Goal: Check status: Check status

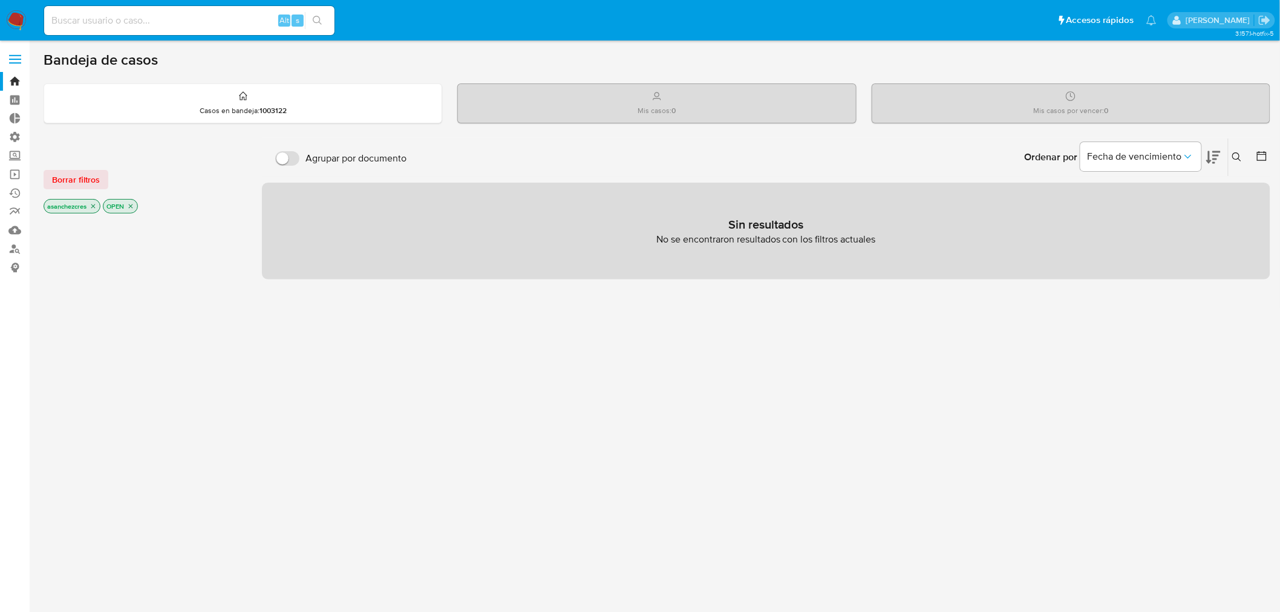
click at [142, 25] on input at bounding box center [189, 21] width 290 height 16
type input "[EMAIL_ADDRESS][DOMAIN_NAME]"
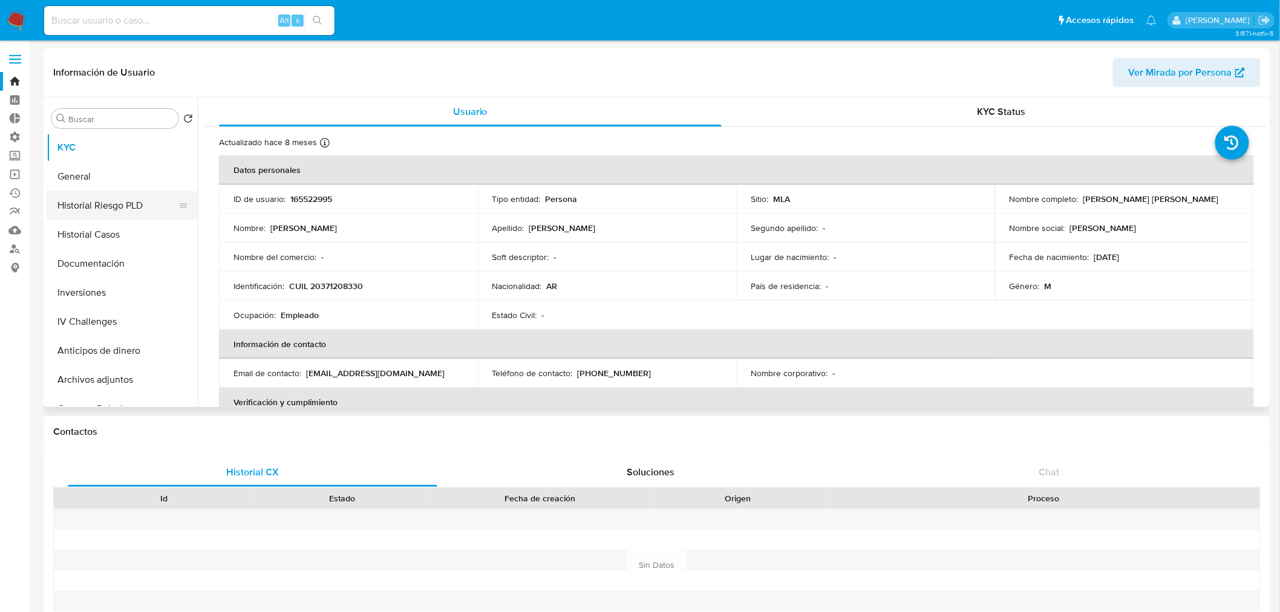
select select "10"
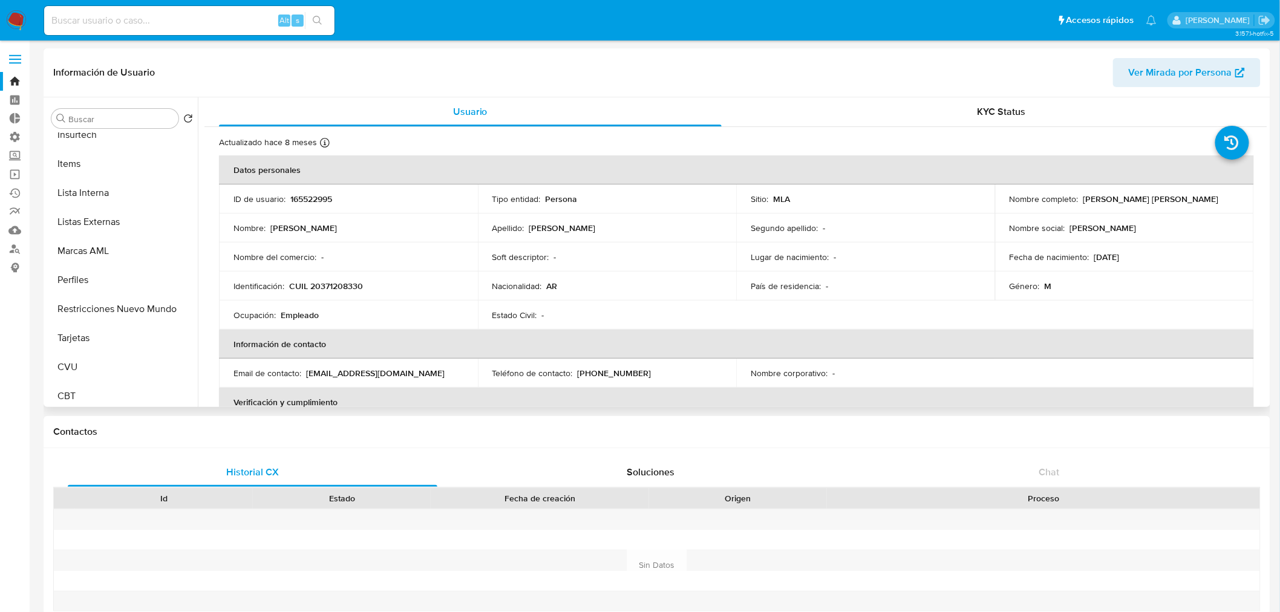
scroll to position [568, 0]
click at [112, 120] on input "Buscar" at bounding box center [120, 119] width 105 height 11
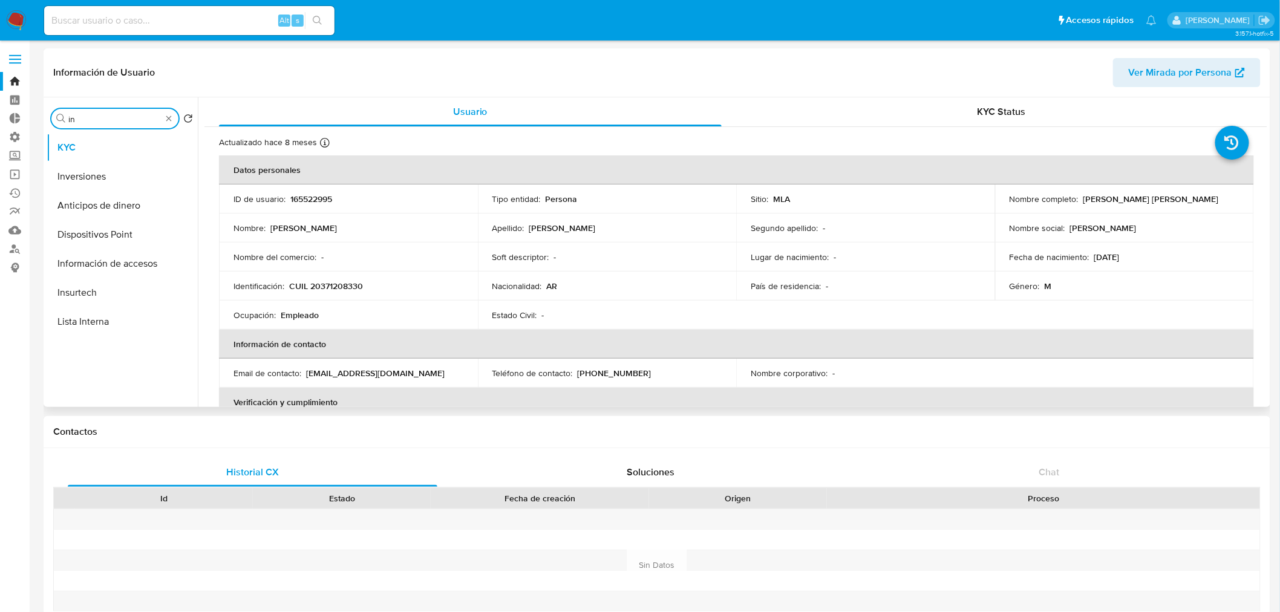
scroll to position [0, 0]
type input "inv"
click at [115, 185] on button "Inversiones" at bounding box center [122, 176] width 151 height 29
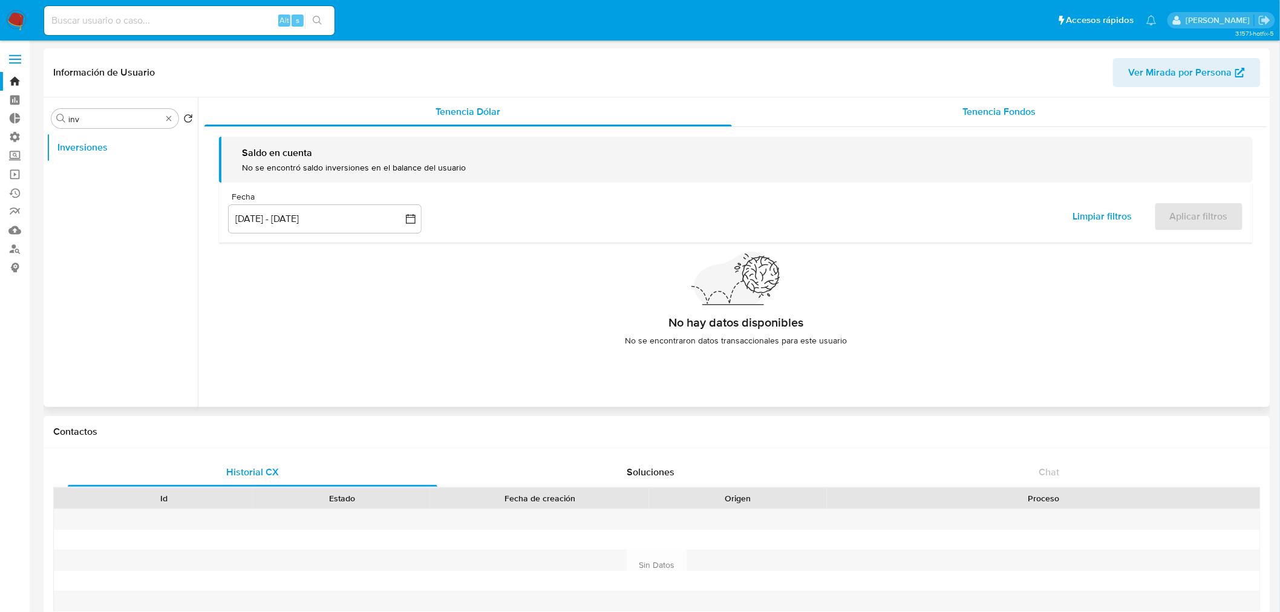
click at [914, 100] on div "Tenencia Fondos" at bounding box center [1000, 111] width 536 height 29
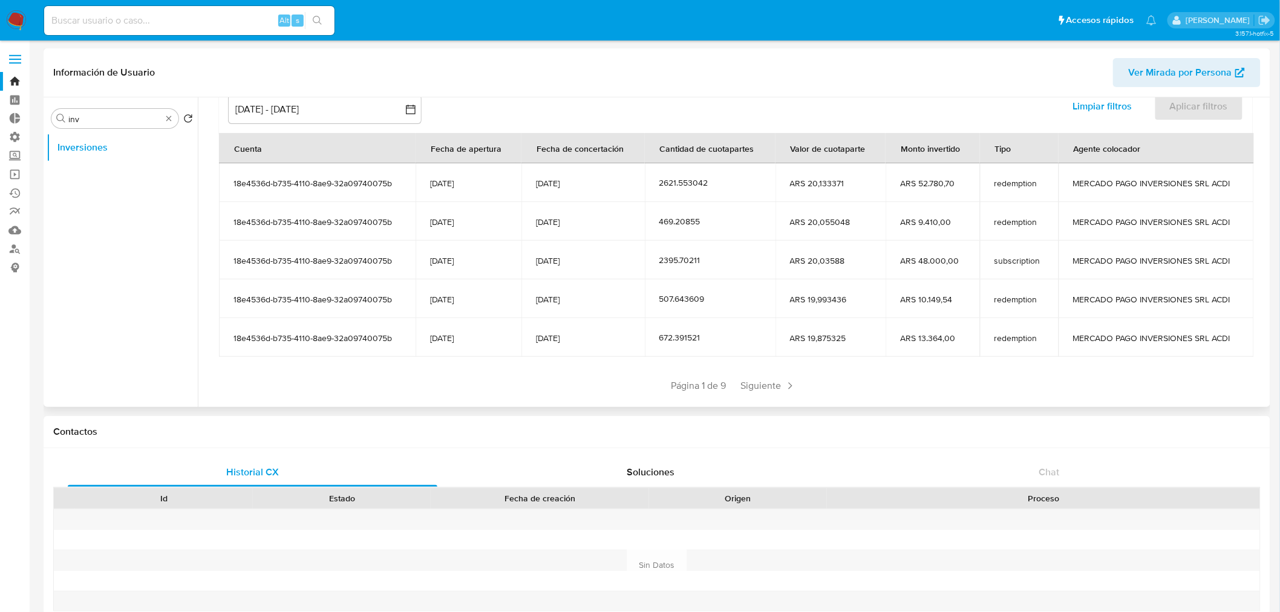
scroll to position [134, 0]
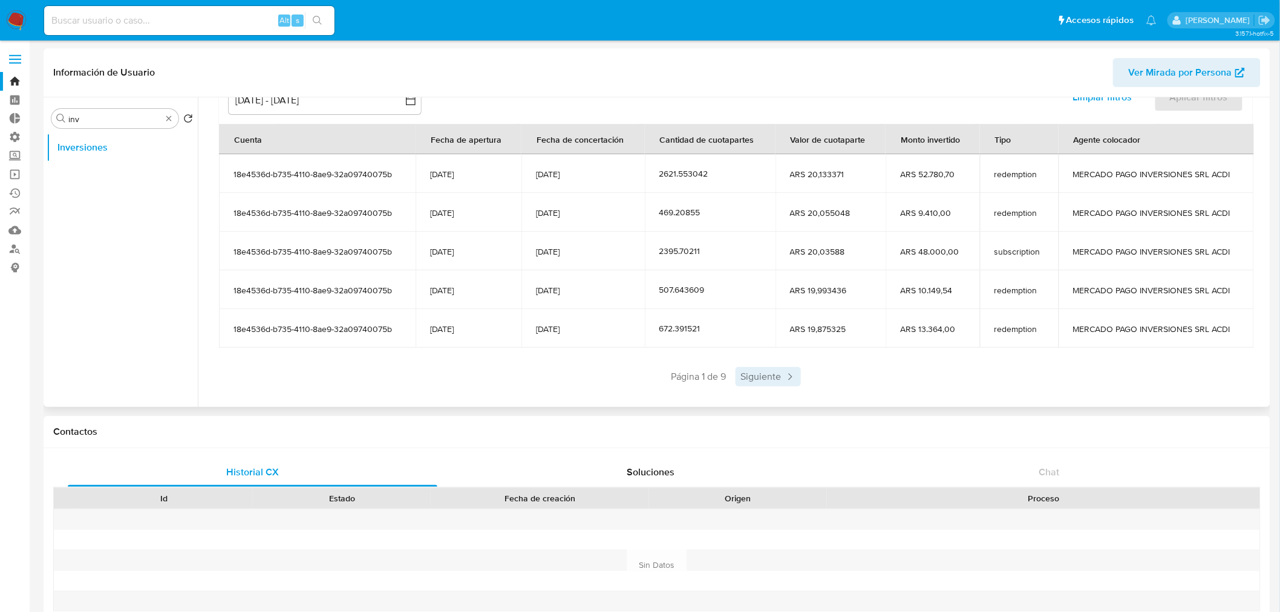
click at [787, 376] on icon at bounding box center [790, 377] width 12 height 12
click at [821, 377] on icon at bounding box center [825, 377] width 12 height 12
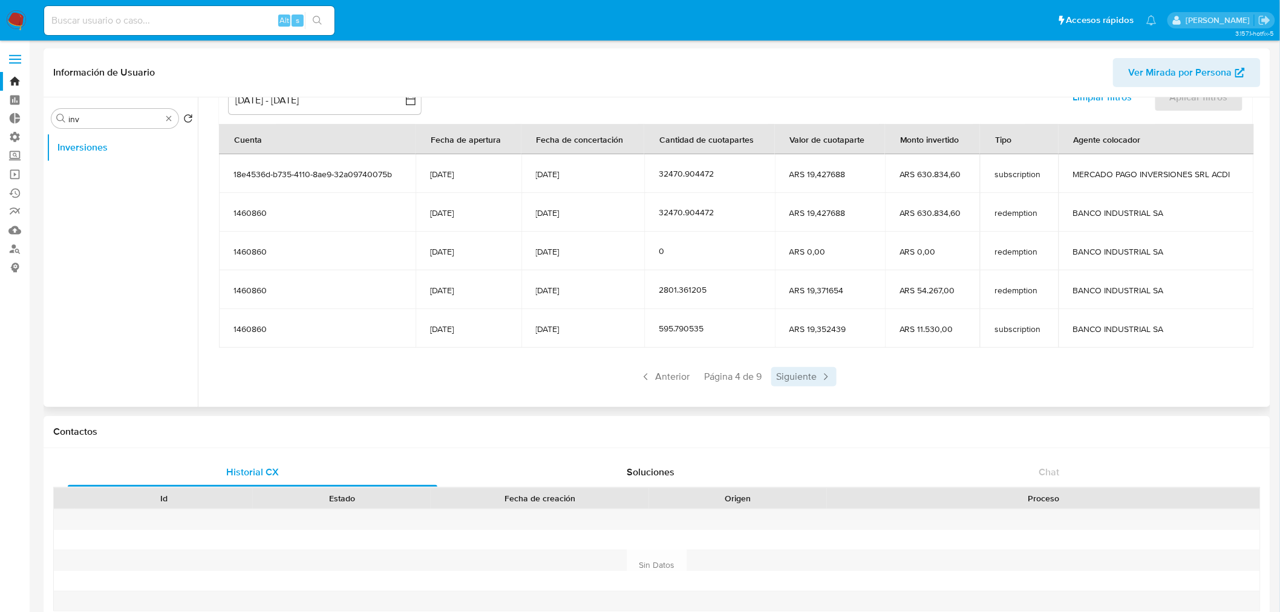
click at [801, 377] on span "Siguiente" at bounding box center [803, 376] width 65 height 19
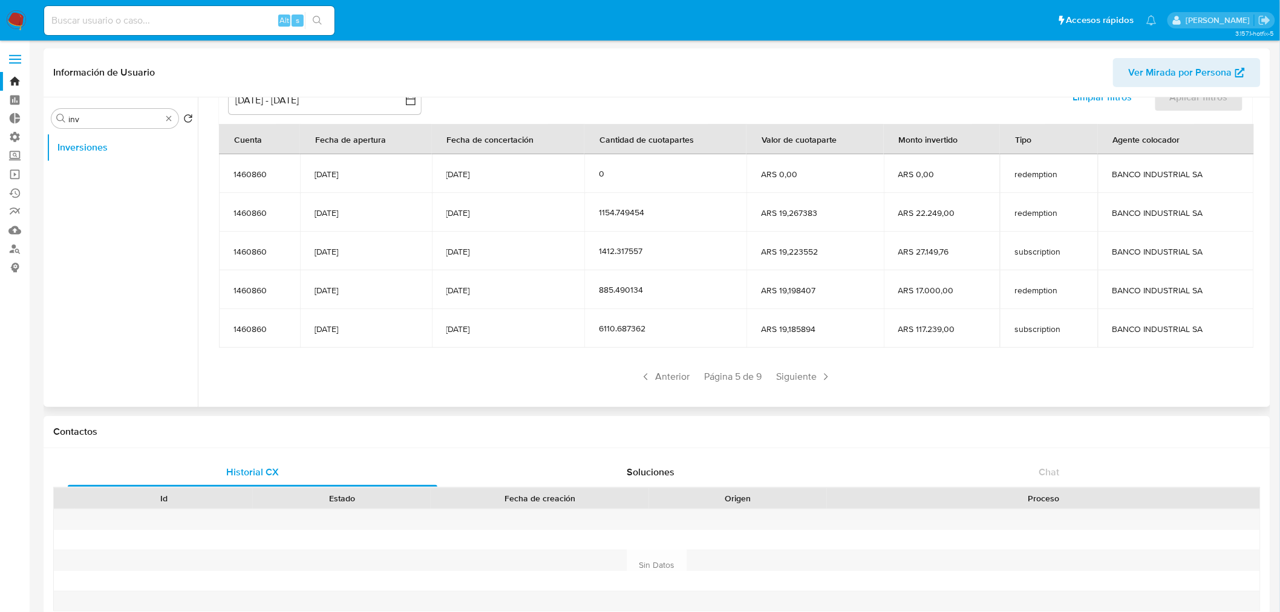
click at [801, 377] on span "Siguiente" at bounding box center [803, 376] width 65 height 19
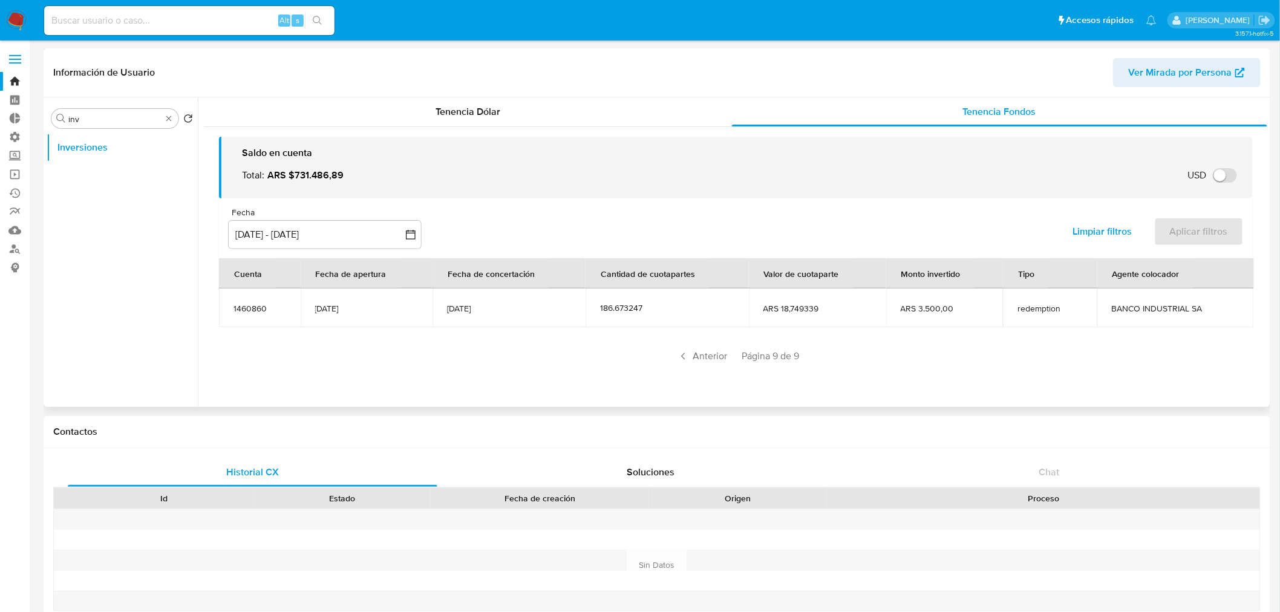
scroll to position [0, 0]
click at [700, 360] on span "Anterior" at bounding box center [701, 355] width 59 height 19
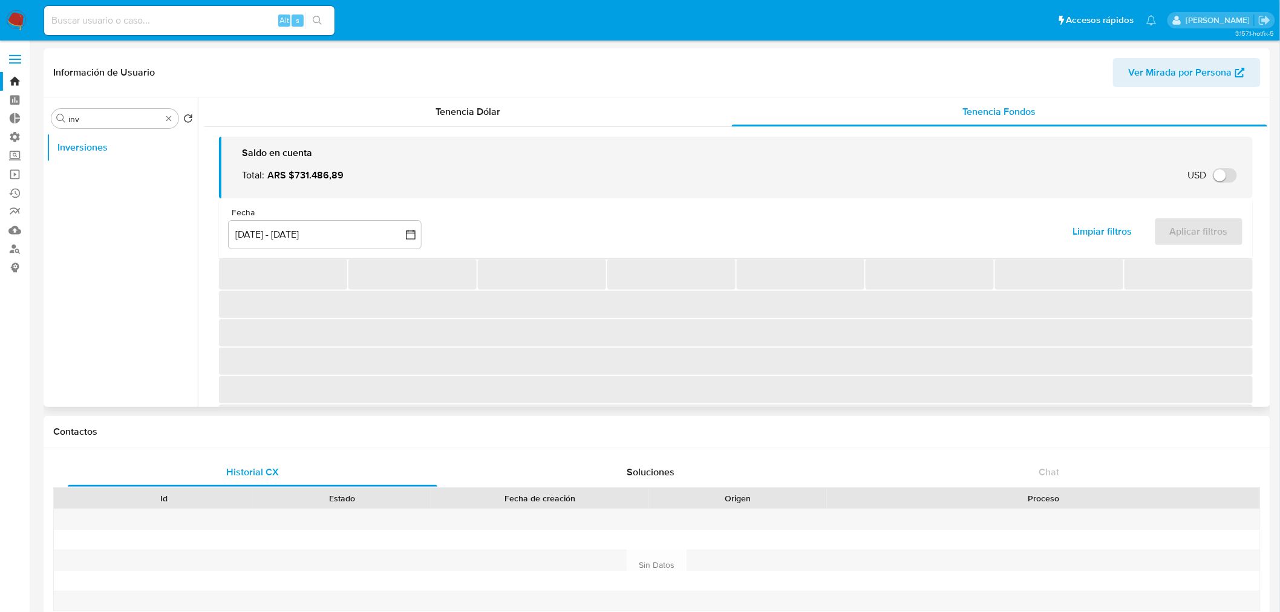
click at [700, 360] on span "‌" at bounding box center [735, 361] width 1033 height 27
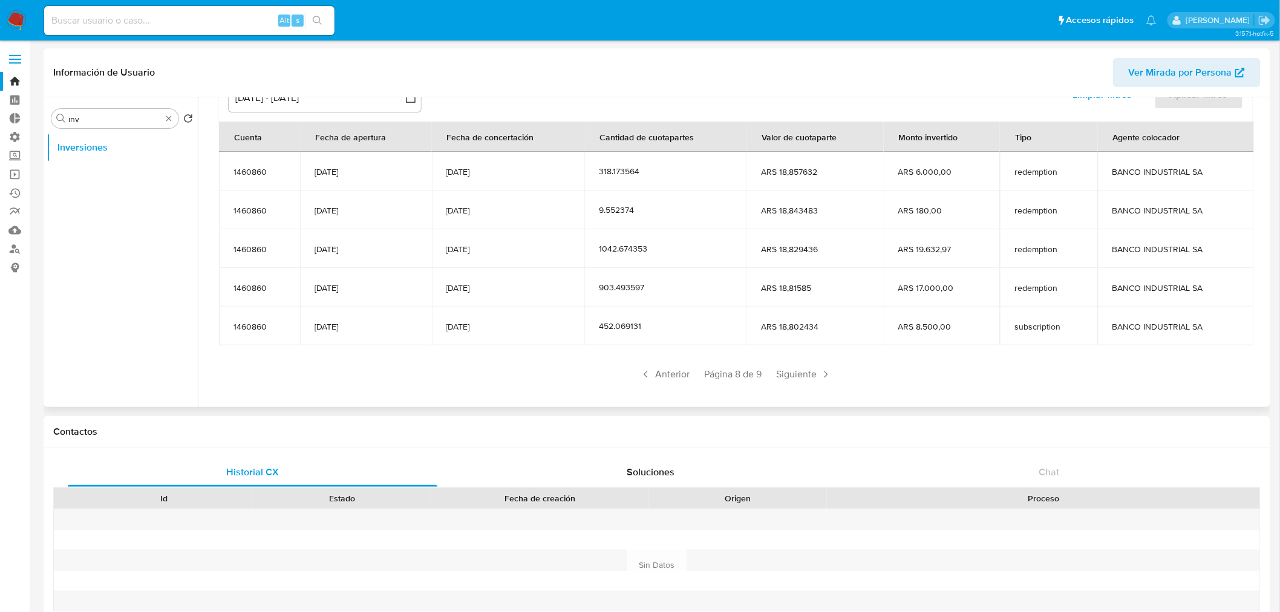
scroll to position [148, 0]
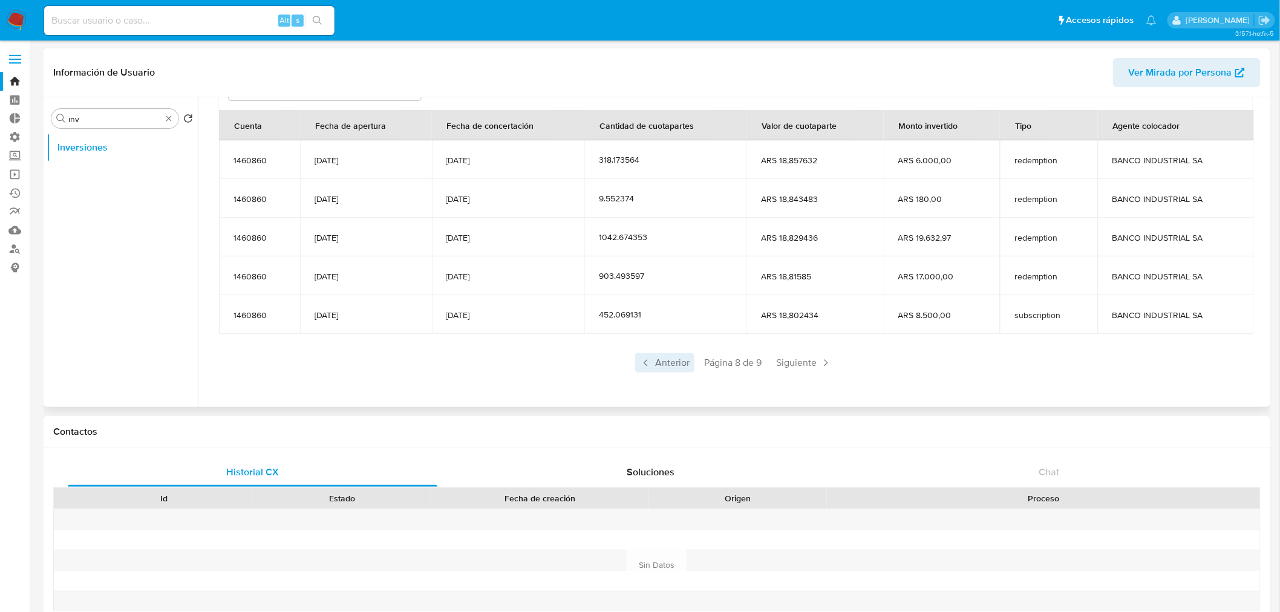
click at [644, 363] on icon at bounding box center [646, 363] width 12 height 12
click at [646, 364] on icon at bounding box center [646, 363] width 12 height 12
click at [645, 363] on icon at bounding box center [646, 363] width 12 height 12
click at [649, 366] on icon at bounding box center [646, 363] width 12 height 12
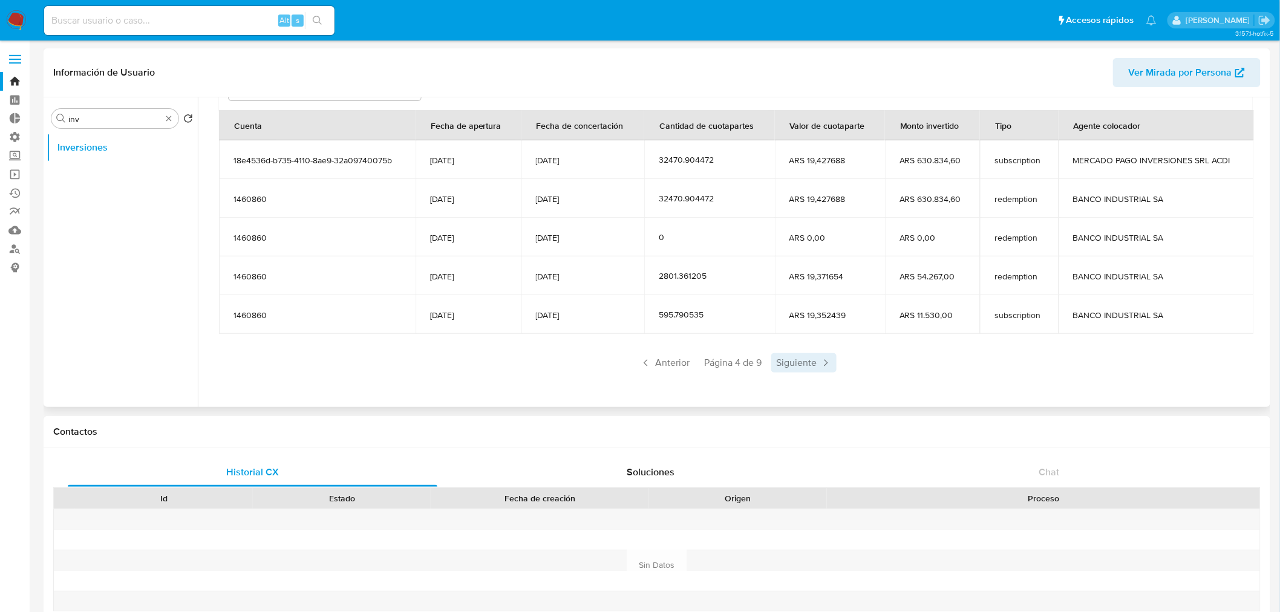
click at [805, 366] on span "Siguiente" at bounding box center [803, 362] width 65 height 19
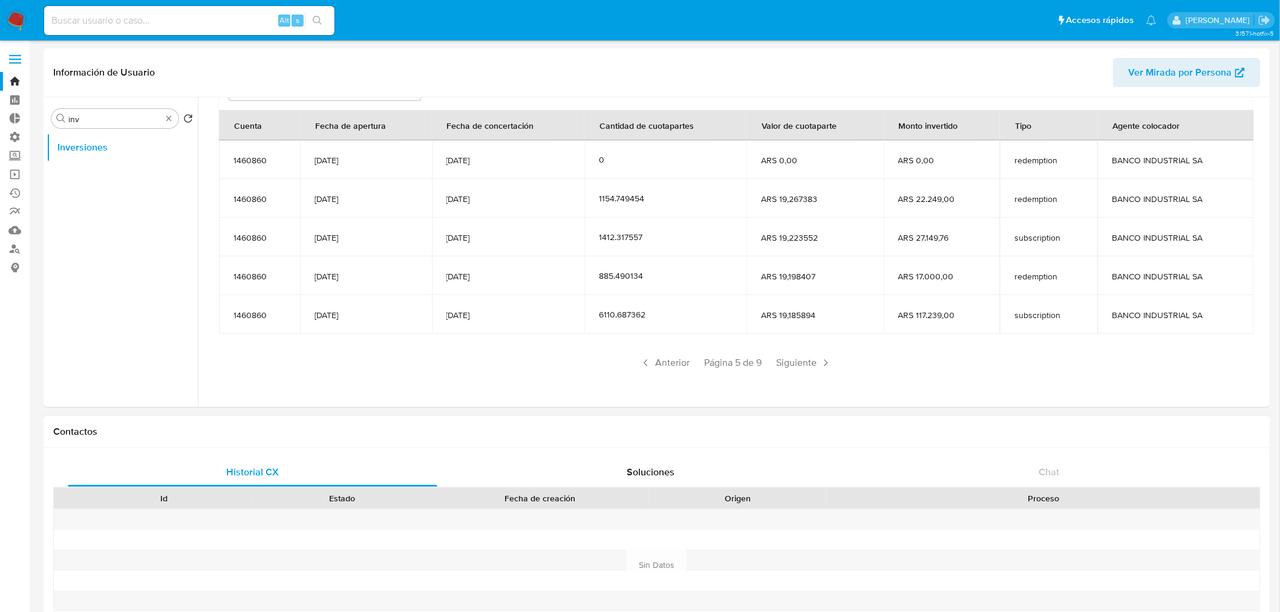
drag, startPoint x: 96, startPoint y: 416, endPoint x: 155, endPoint y: 417, distance: 59.9
click at [96, 416] on div "Contactos" at bounding box center [657, 432] width 1226 height 32
click at [677, 363] on span "Anterior" at bounding box center [664, 362] width 59 height 19
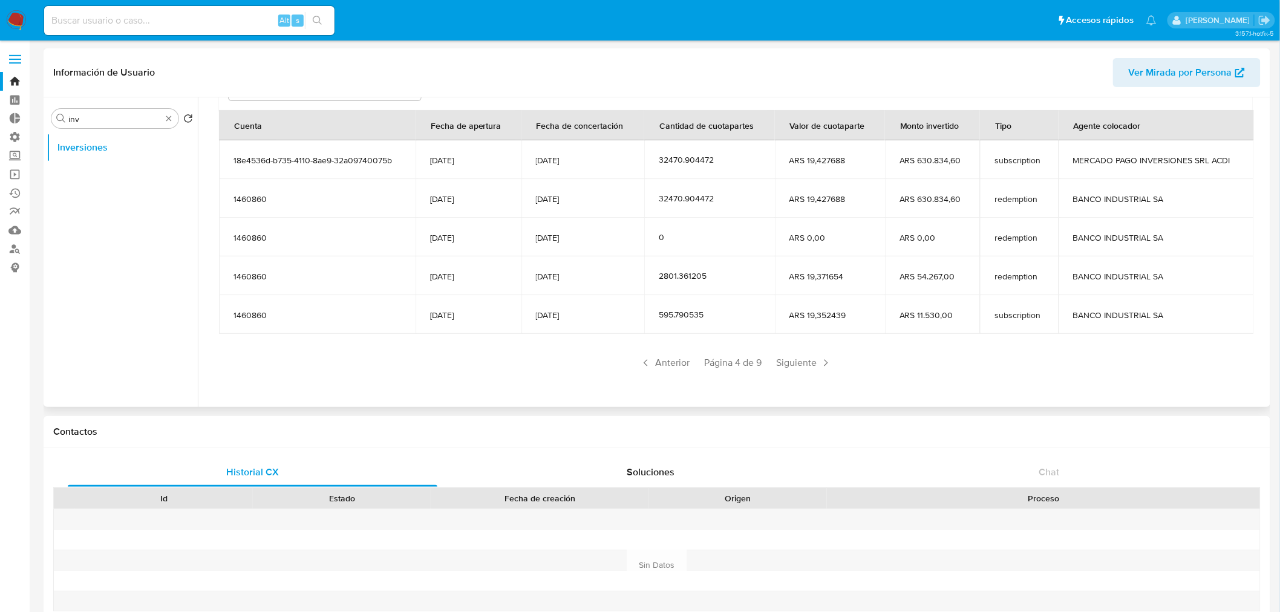
click at [1138, 394] on div "Saldo en cuenta Total : ARS $731.486,89 USD Cambiar entre moneda local y USD Fe…" at bounding box center [735, 190] width 1062 height 423
click at [778, 363] on span "Siguiente" at bounding box center [803, 362] width 65 height 19
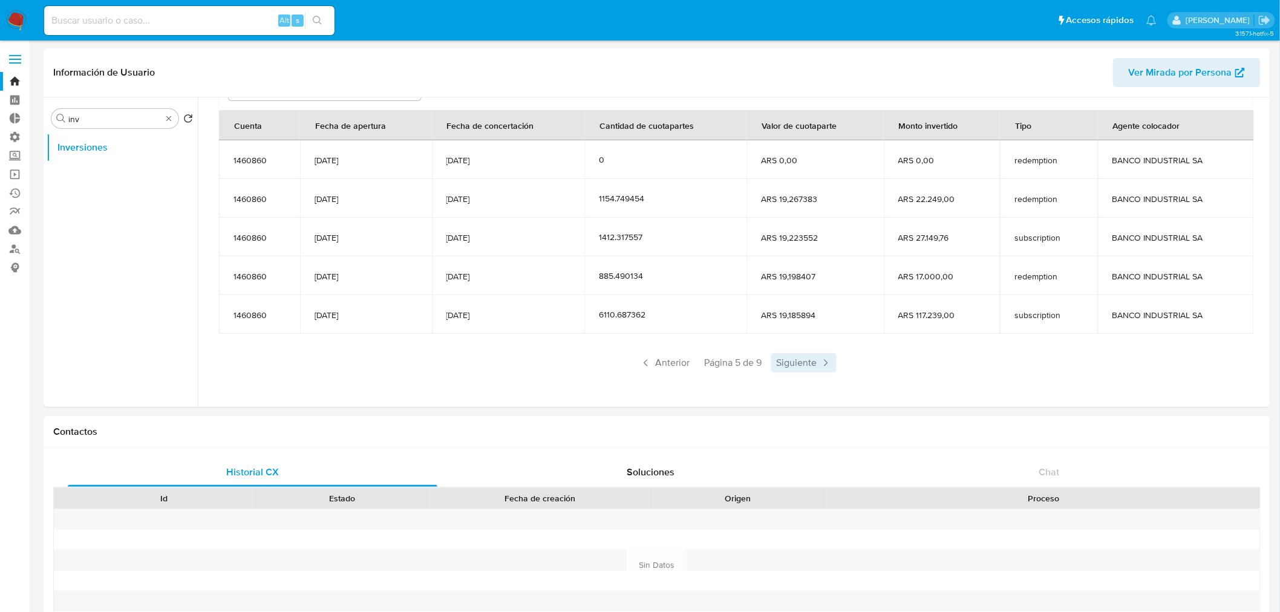
click at [807, 365] on span "Siguiente" at bounding box center [803, 362] width 65 height 19
click at [682, 365] on span "Anterior" at bounding box center [664, 362] width 59 height 19
